Goal: Task Accomplishment & Management: Complete application form

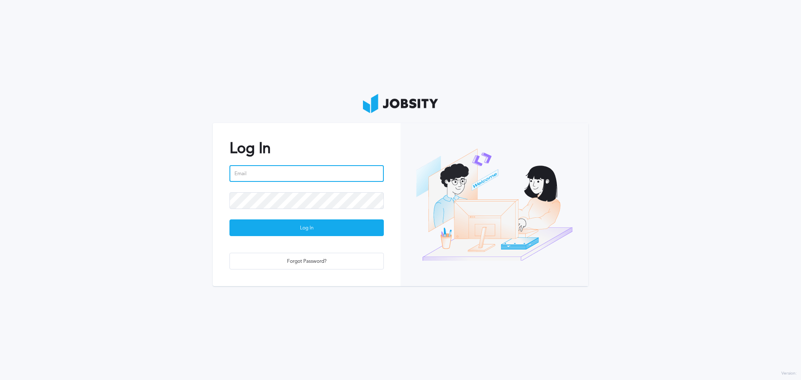
click at [271, 174] on input "email" at bounding box center [306, 173] width 154 height 17
click at [305, 173] on input "[PERSON_NAME]" at bounding box center [306, 173] width 154 height 17
paste input ".[EMAIL_ADDRESS][DOMAIN_NAME]"
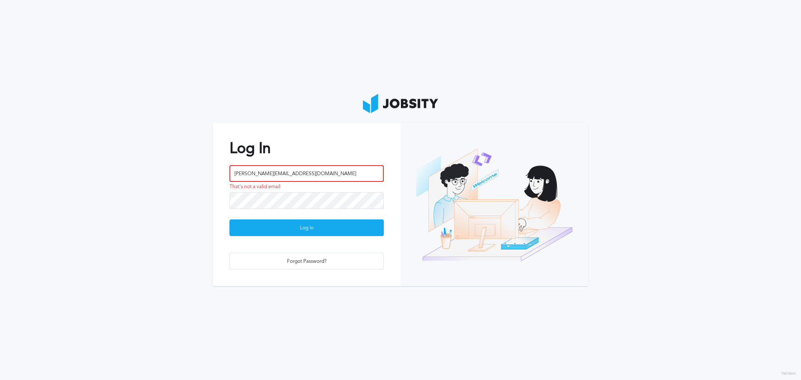
type input "[PERSON_NAME][EMAIL_ADDRESS][DOMAIN_NAME]"
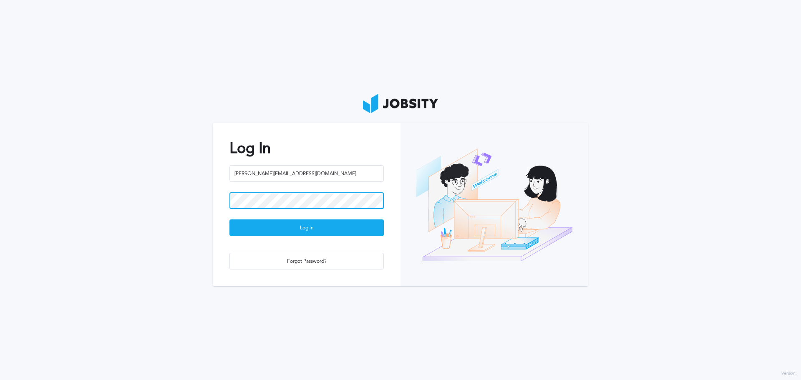
click at [229, 219] on button "Log In" at bounding box center [306, 227] width 154 height 17
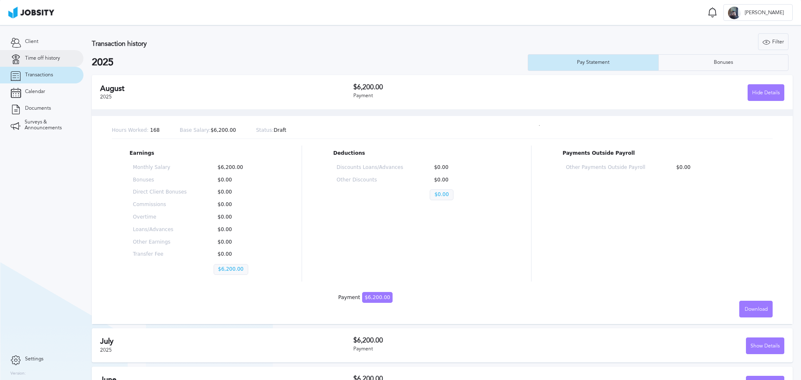
click at [48, 54] on link "Time off history" at bounding box center [41, 58] width 83 height 17
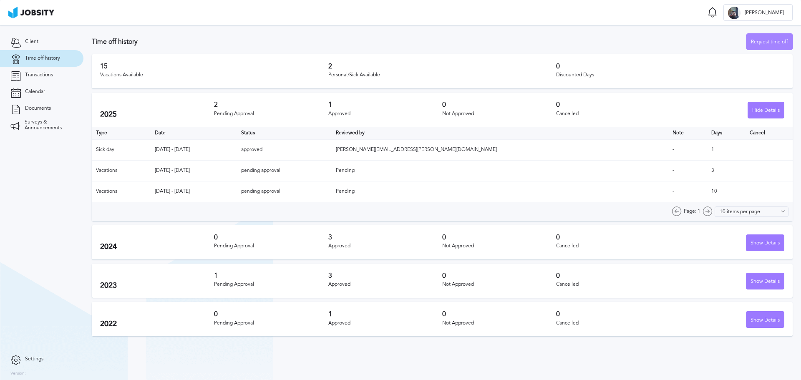
click at [769, 42] on div "Request time off" at bounding box center [769, 42] width 45 height 17
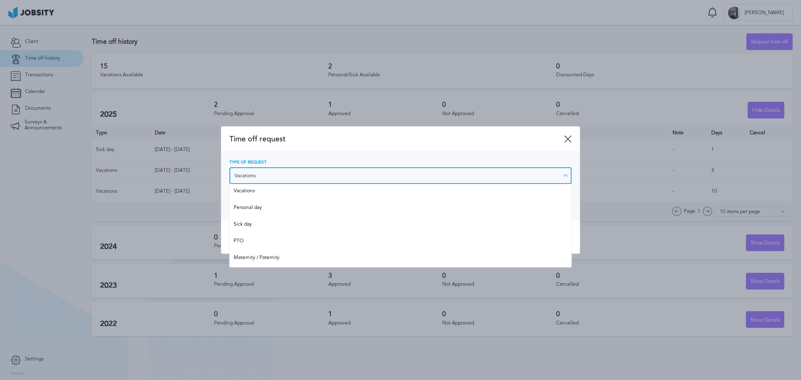
click at [250, 178] on input "Vacations" at bounding box center [400, 175] width 342 height 17
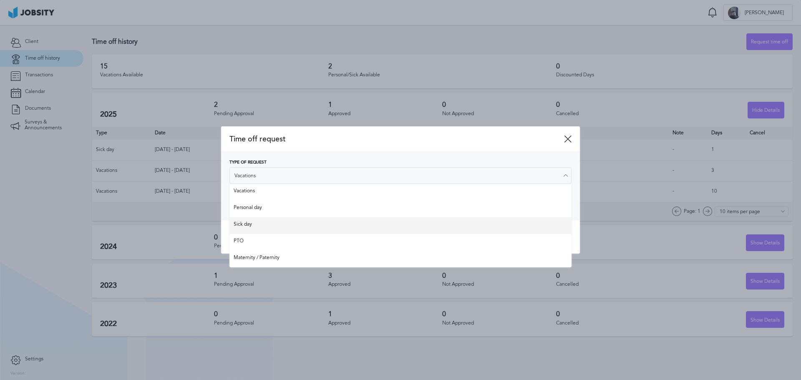
type input "Sick day"
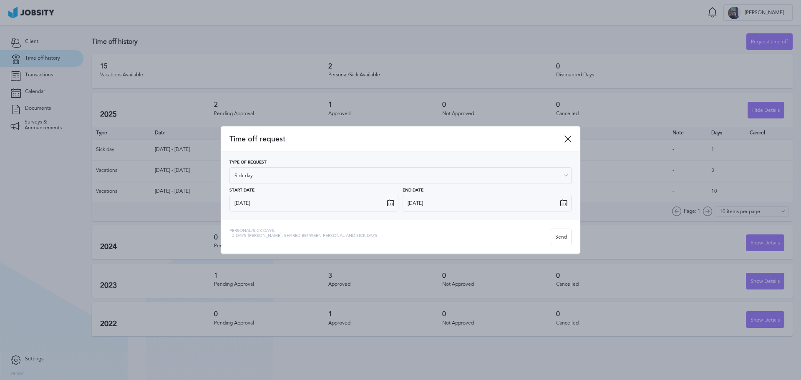
click at [252, 220] on div "Time off request Type of Request Sick day Vacations Personal day Sick day PTO M…" at bounding box center [400, 190] width 359 height 128
click at [561, 236] on div "Send" at bounding box center [561, 237] width 20 height 17
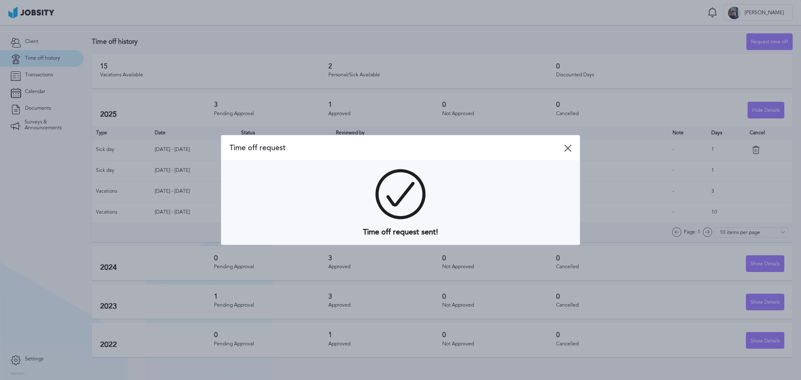
click at [566, 146] on icon at bounding box center [568, 148] width 8 height 8
